Goal: Find specific page/section: Find specific page/section

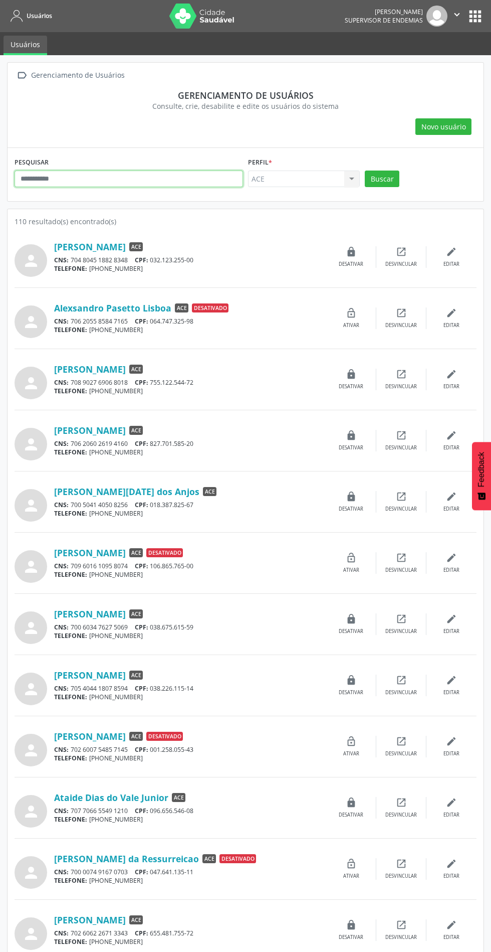
click at [97, 182] on input "text" at bounding box center [129, 179] width 229 height 17
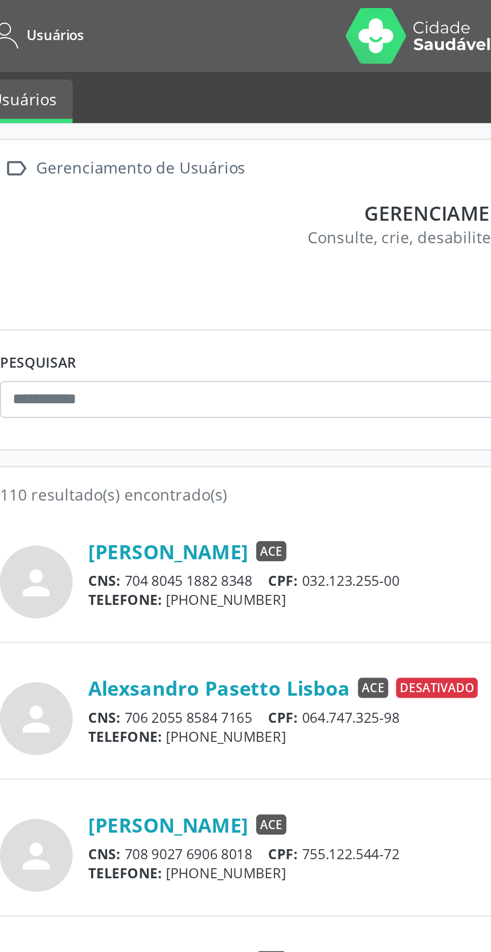
click at [63, 76] on div "Gerenciamento de Usuários" at bounding box center [77, 75] width 97 height 15
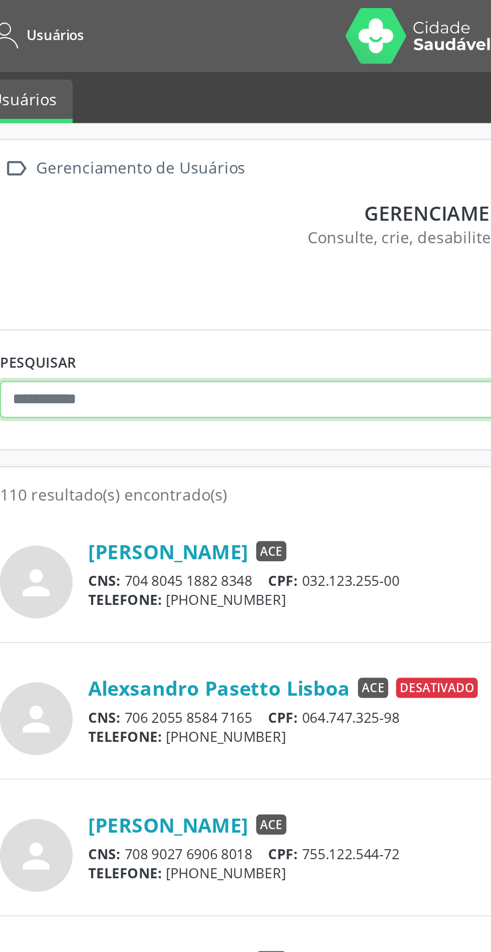
click at [91, 180] on input "text" at bounding box center [129, 179] width 229 height 17
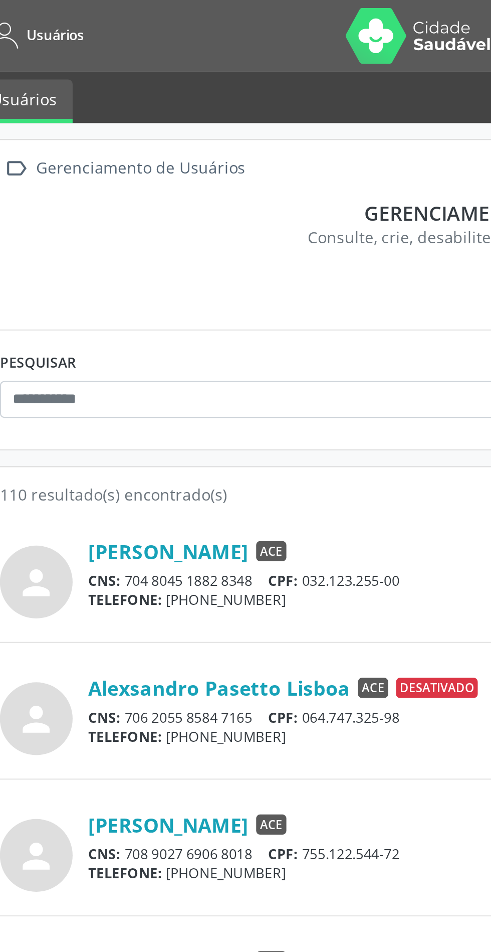
click at [28, 42] on link "Usuários" at bounding box center [26, 46] width 44 height 20
click at [45, 19] on span "Usuários" at bounding box center [40, 16] width 26 height 9
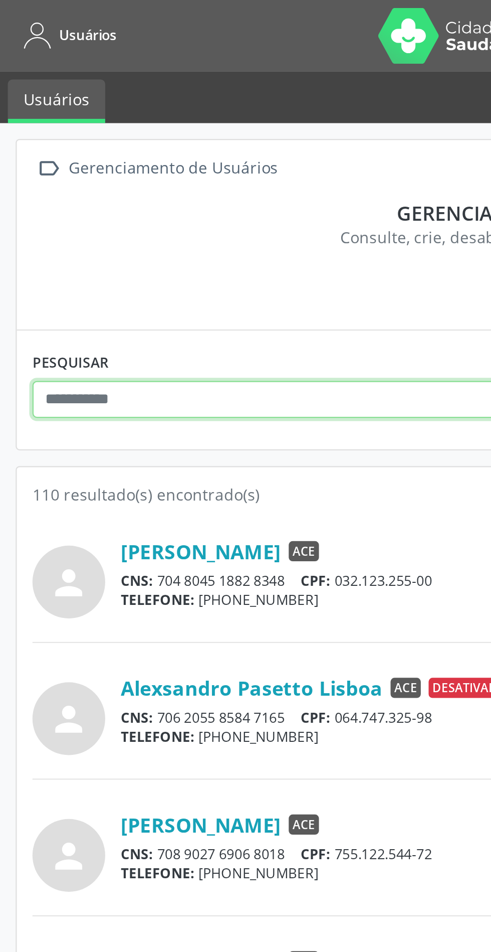
click at [84, 180] on input "text" at bounding box center [129, 179] width 229 height 17
type input "*******"
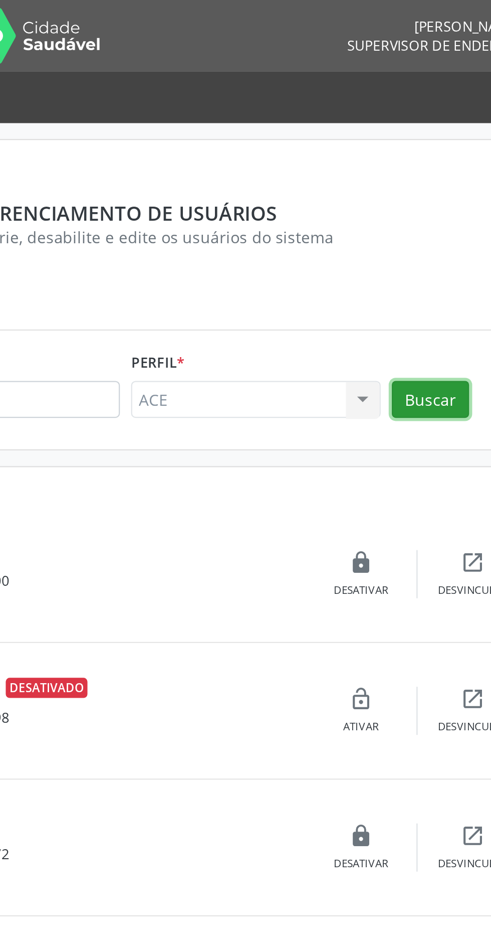
click at [386, 177] on button "Buscar" at bounding box center [382, 179] width 35 height 17
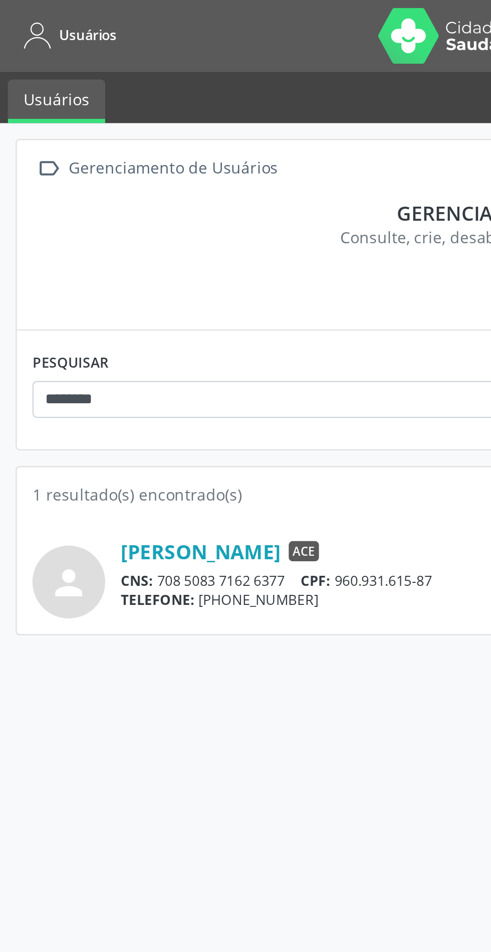
click at [98, 247] on link "Gledson Silva de Sousa" at bounding box center [90, 246] width 72 height 11
